Goal: Navigation & Orientation: Find specific page/section

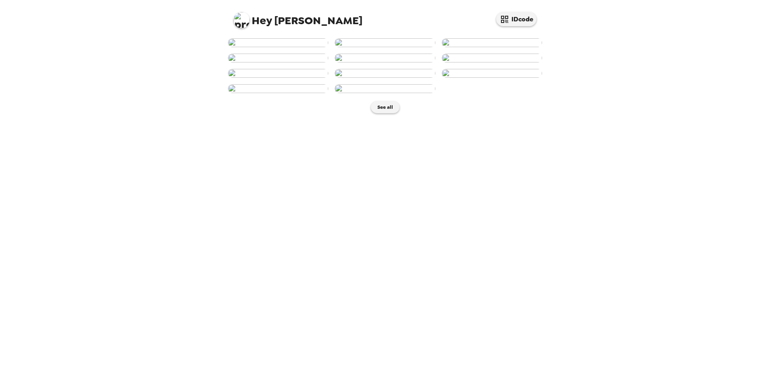
click at [674, 31] on div "Hey [PERSON_NAME] IDcode See all" at bounding box center [385, 192] width 770 height 384
click at [389, 47] on img at bounding box center [385, 42] width 100 height 9
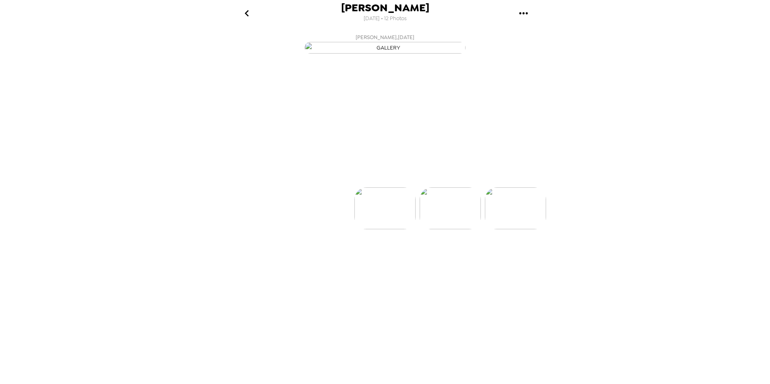
scroll to position [0, 65]
click at [387, 178] on p "Backdrops" at bounding box center [375, 173] width 37 height 10
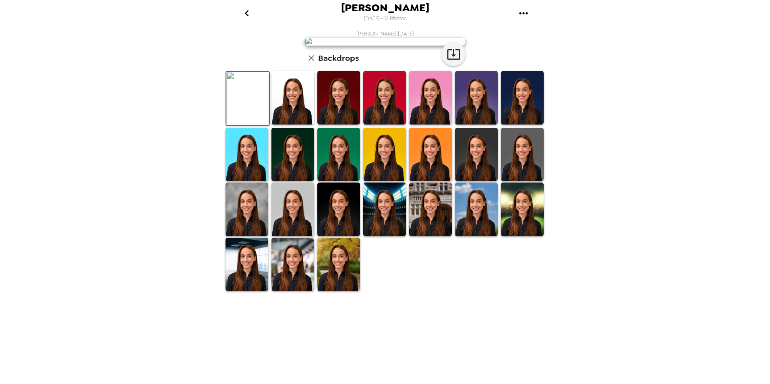
scroll to position [100, 0]
click at [283, 236] on img at bounding box center [293, 210] width 43 height 54
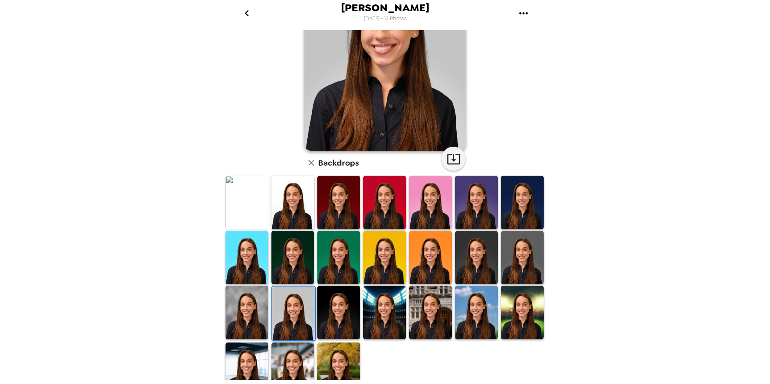
scroll to position [100, 0]
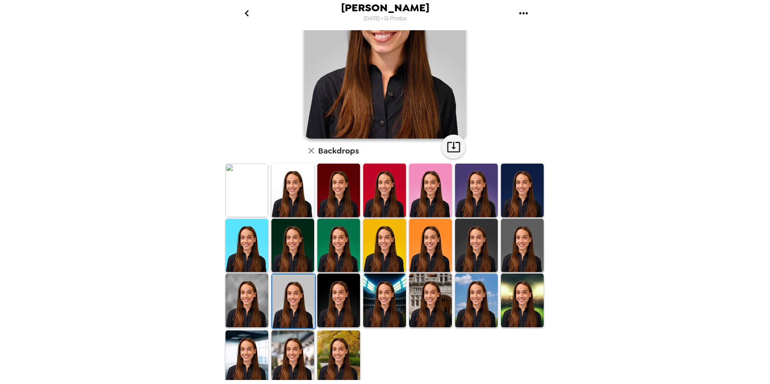
click at [291, 339] on img at bounding box center [293, 357] width 43 height 54
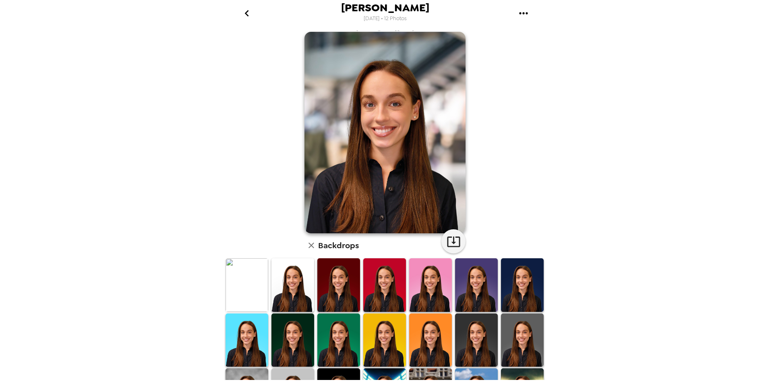
scroll to position [0, 0]
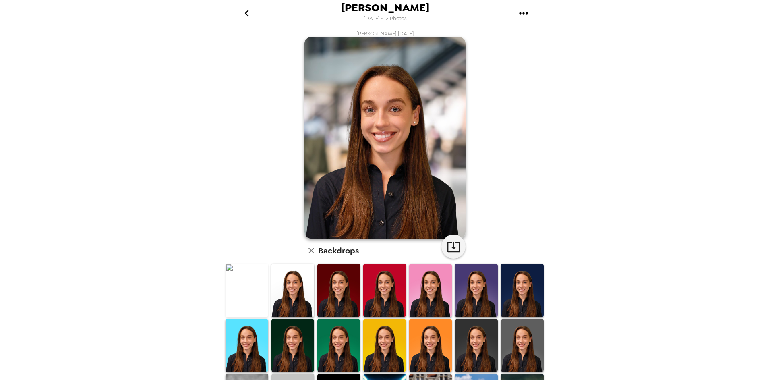
click at [242, 12] on icon "go back" at bounding box center [247, 13] width 13 height 13
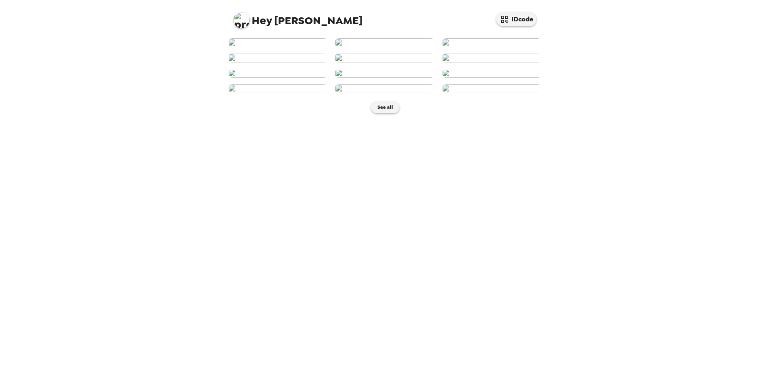
click at [178, 203] on div "Hey [PERSON_NAME] IDcode See all" at bounding box center [385, 192] width 770 height 384
click at [381, 113] on button "See all" at bounding box center [385, 107] width 29 height 12
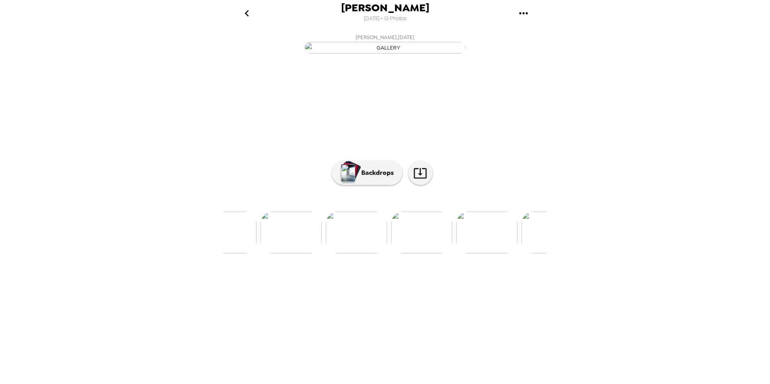
scroll to position [0, 349]
click at [374, 185] on button "Backdrops" at bounding box center [367, 173] width 71 height 24
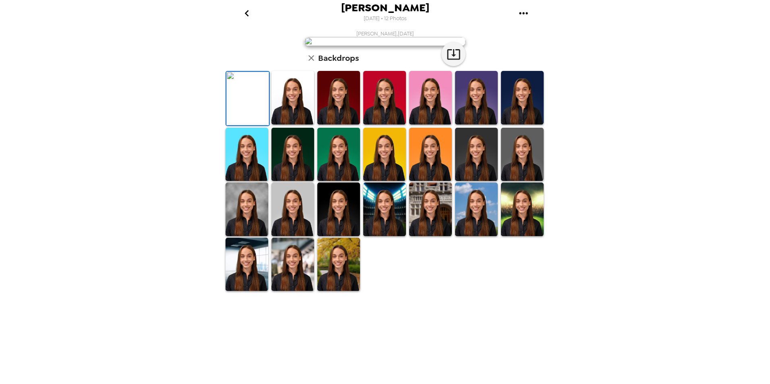
click at [289, 236] on img at bounding box center [293, 210] width 43 height 54
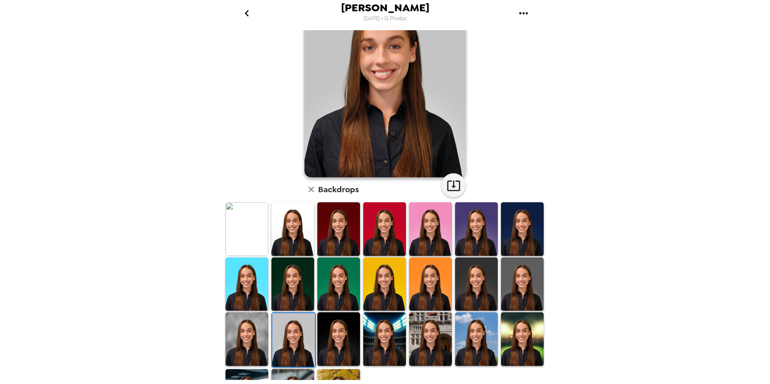
scroll to position [0, 0]
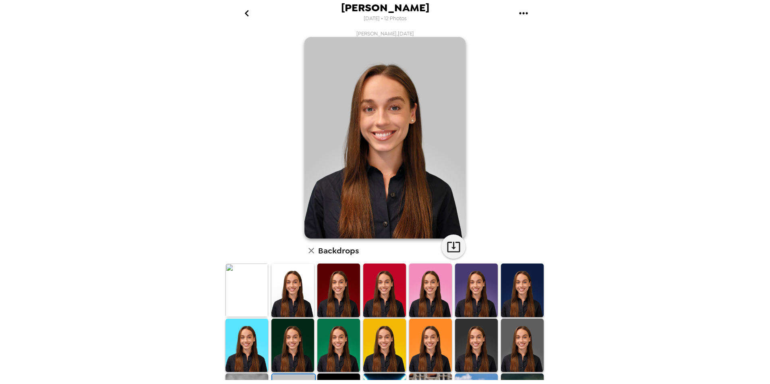
click at [406, 160] on img at bounding box center [385, 137] width 161 height 201
click at [247, 19] on icon "go back" at bounding box center [247, 13] width 13 height 13
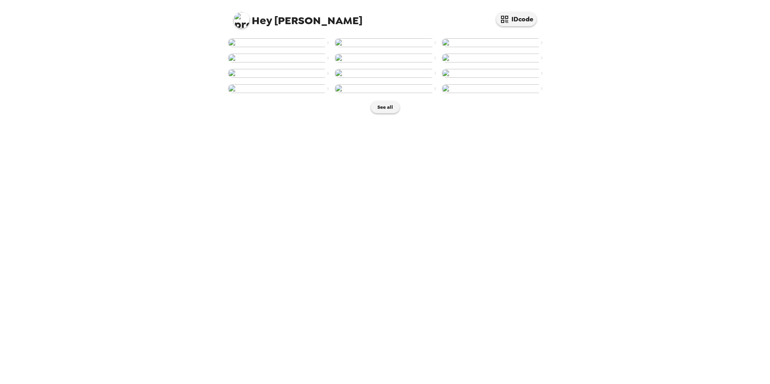
scroll to position [81, 0]
click at [308, 62] on img at bounding box center [278, 58] width 100 height 9
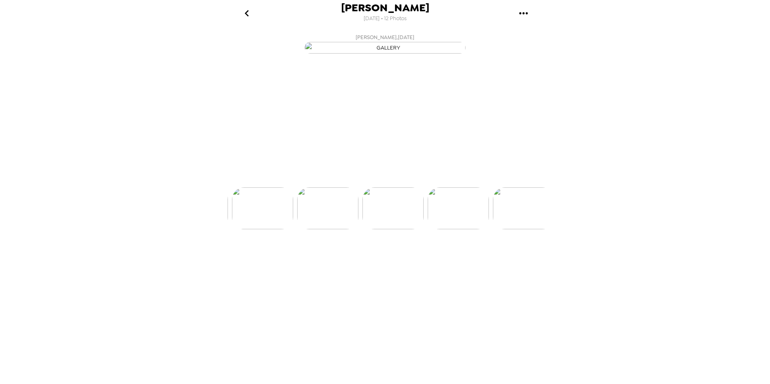
scroll to position [0, 195]
click at [374, 178] on p "Backdrops" at bounding box center [375, 173] width 37 height 10
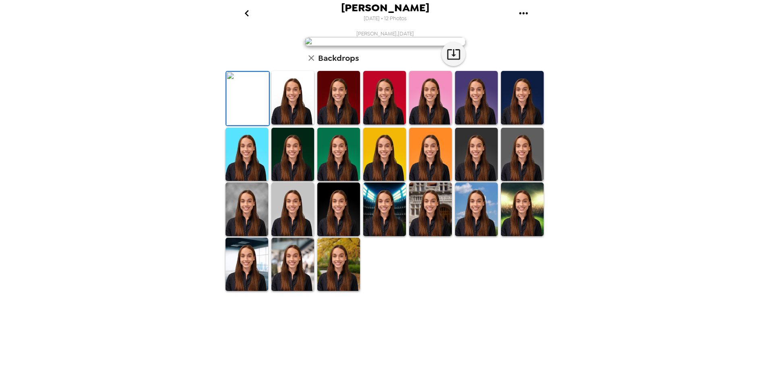
click at [371, 46] on img at bounding box center [385, 41] width 161 height 9
click at [279, 236] on img at bounding box center [293, 210] width 43 height 54
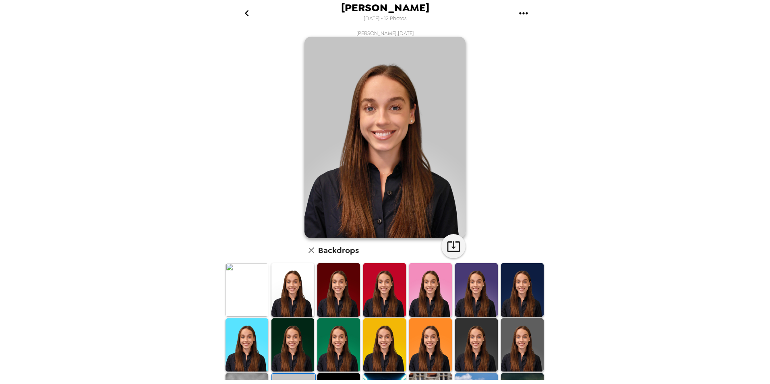
scroll to position [0, 0]
drag, startPoint x: 345, startPoint y: 292, endPoint x: 316, endPoint y: 360, distance: 73.9
click at [345, 292] on img at bounding box center [338, 290] width 43 height 54
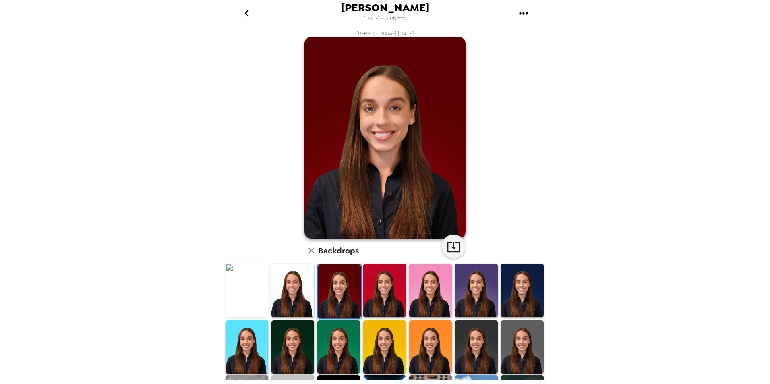
click at [299, 347] on img at bounding box center [293, 346] width 43 height 53
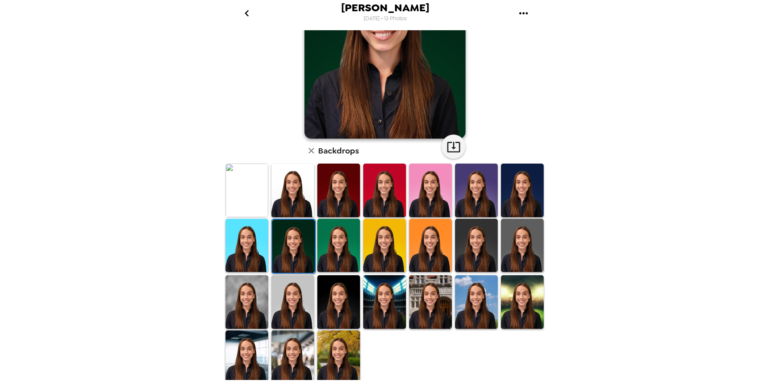
click at [299, 345] on img at bounding box center [293, 356] width 43 height 53
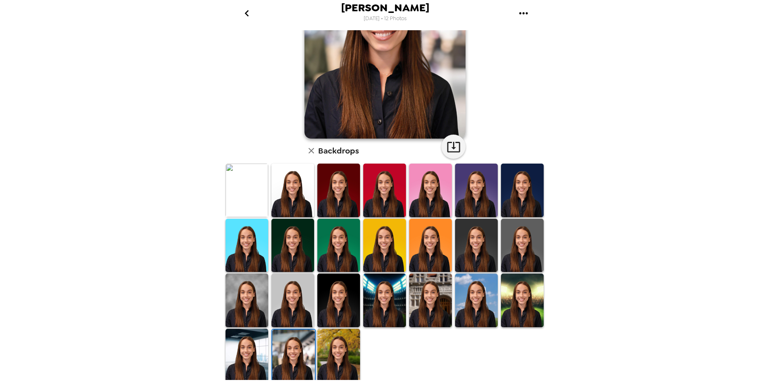
click at [289, 306] on img at bounding box center [293, 300] width 43 height 53
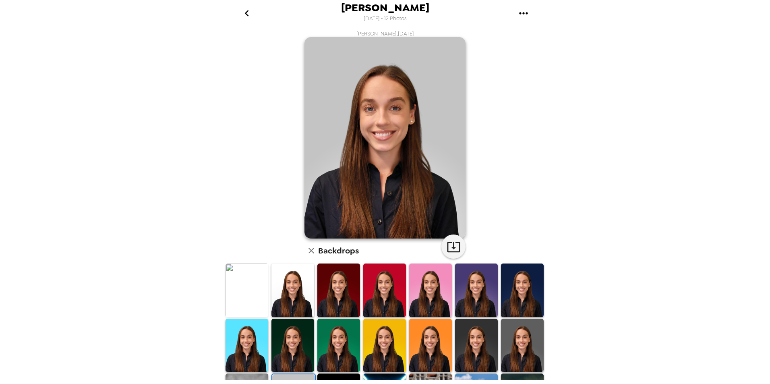
click at [249, 18] on icon "go back" at bounding box center [247, 13] width 13 height 13
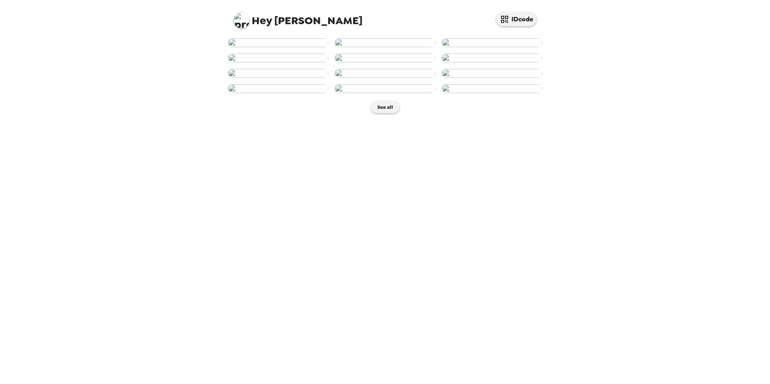
click at [176, 75] on div "Hey [PERSON_NAME] IDcode See all" at bounding box center [385, 192] width 770 height 384
